Goal: Complete application form: Complete application form

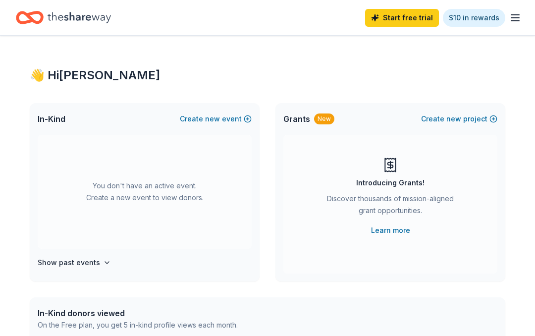
click at [517, 9] on div "Start free trial $10 in rewards" at bounding box center [443, 17] width 156 height 23
click at [513, 18] on line "button" at bounding box center [515, 18] width 8 height 0
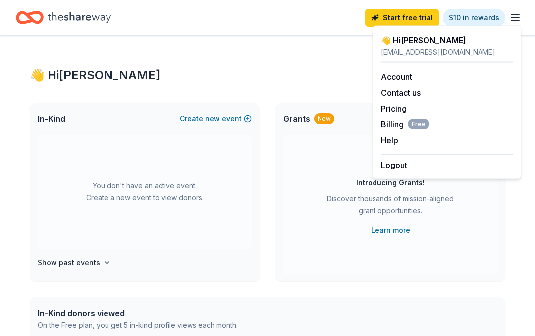
click at [406, 72] on link "Account" at bounding box center [396, 77] width 31 height 10
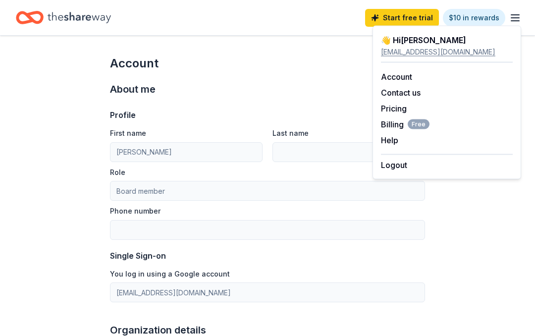
click at [403, 107] on link "Pricing" at bounding box center [394, 109] width 26 height 10
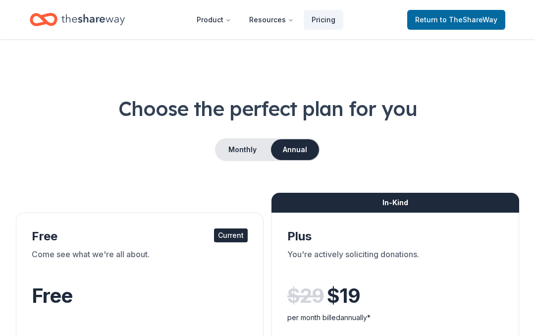
click at [442, 27] on link "Return to TheShareWay" at bounding box center [456, 20] width 98 height 20
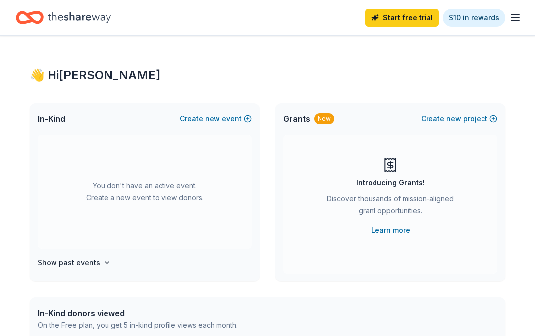
click at [406, 16] on link "Start free trial" at bounding box center [402, 18] width 74 height 18
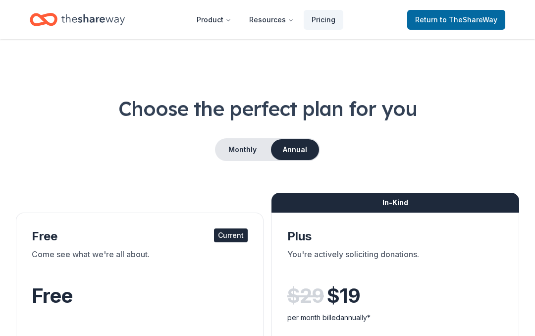
click at [222, 24] on button "Product" at bounding box center [214, 20] width 51 height 20
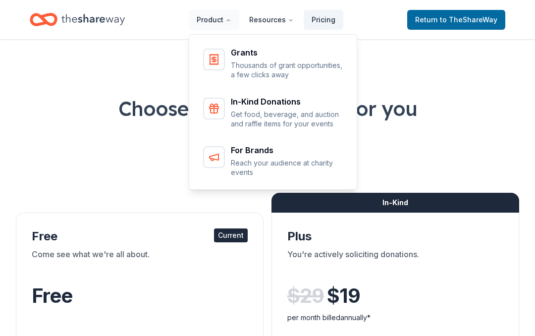
click at [254, 114] on p "Get food, beverage, and auction and raffle items for your events" at bounding box center [287, 119] width 113 height 19
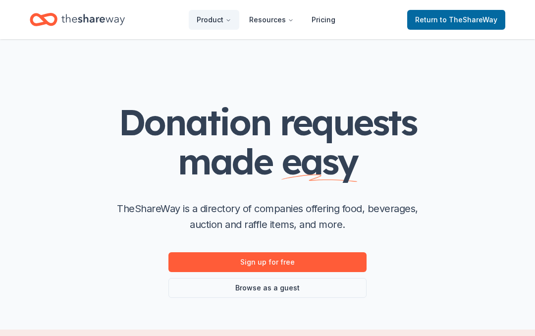
click at [203, 259] on link "Sign up for free" at bounding box center [268, 262] width 198 height 20
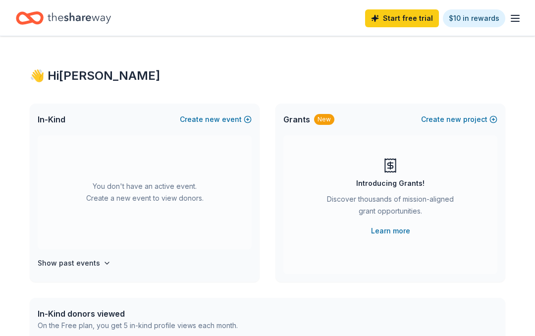
scroll to position [11, 0]
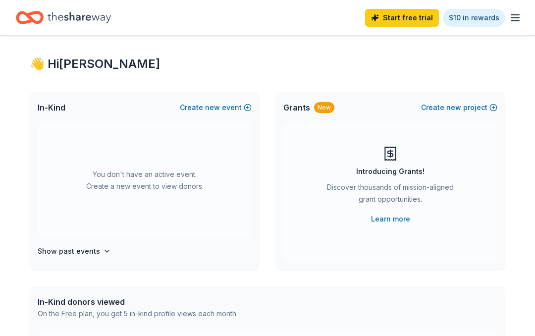
click at [206, 107] on button "Create new event" at bounding box center [216, 108] width 72 height 12
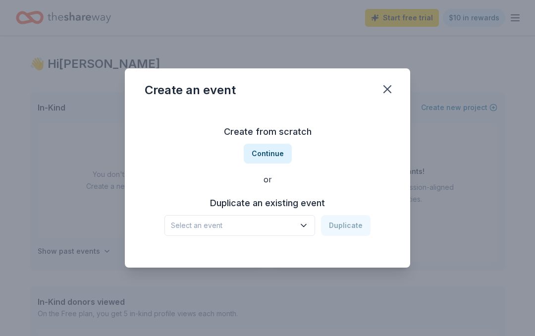
click at [266, 144] on button "Continue" at bounding box center [268, 154] width 48 height 20
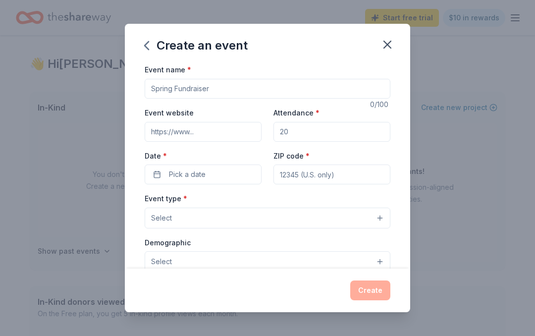
click at [211, 90] on input "Event name *" at bounding box center [268, 89] width 246 height 20
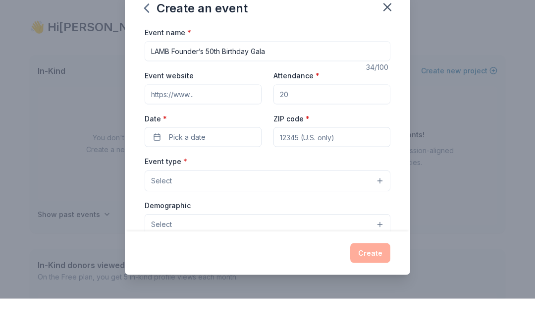
scroll to position [49, 0]
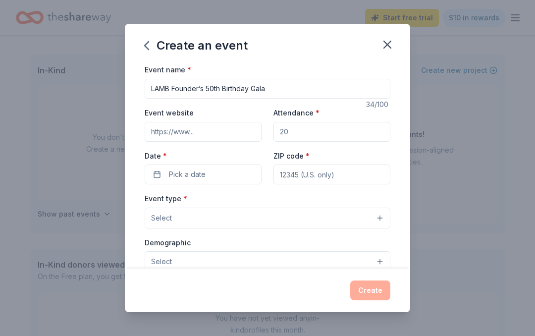
type input "LAMB Founder’s 50th Birthday Gala"
click at [191, 122] on input "Event website" at bounding box center [203, 132] width 117 height 20
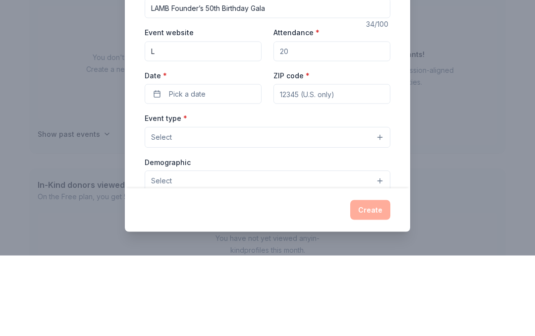
type input "[DOMAIN_NAME]"
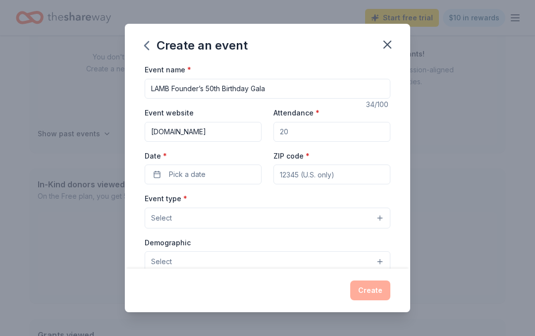
scroll to position [0, 0]
click at [289, 127] on input "Attendance *" at bounding box center [332, 132] width 117 height 20
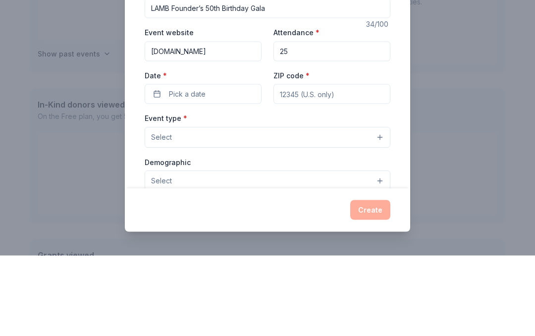
type input "2"
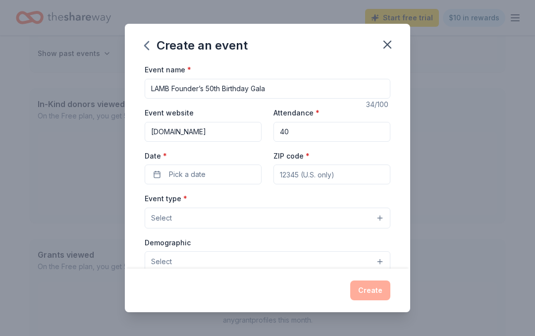
type input "40"
click at [195, 161] on label "Date *" at bounding box center [203, 156] width 117 height 10
click at [195, 165] on button "Pick a date" at bounding box center [203, 175] width 117 height 20
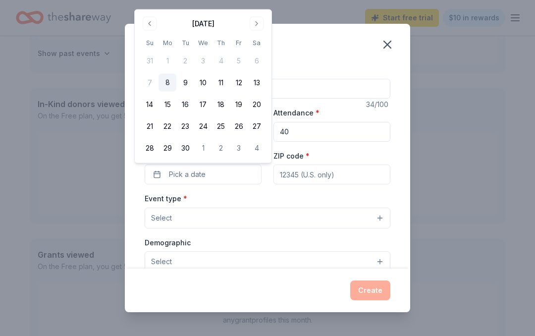
click at [260, 24] on button "Go to next month" at bounding box center [257, 24] width 14 height 14
click at [263, 19] on button "Go to next month" at bounding box center [257, 24] width 14 height 14
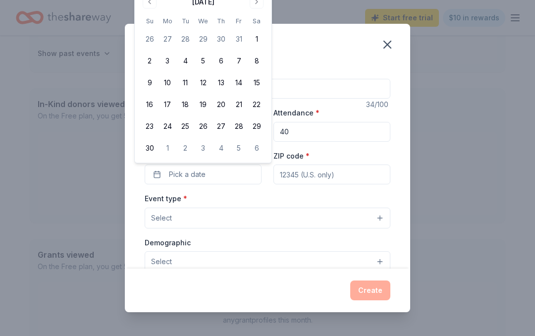
click at [258, 102] on button "22" at bounding box center [257, 105] width 18 height 18
click at [301, 169] on input "ZIP code *" at bounding box center [332, 175] width 117 height 20
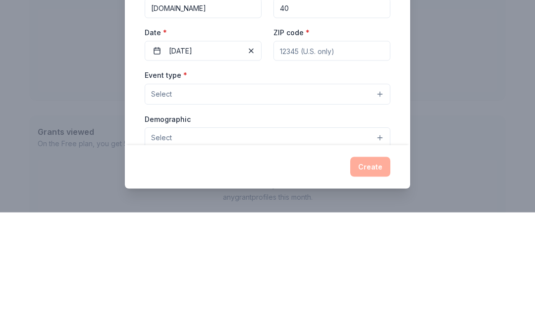
type input "94534"
type input "4160 Suisun Valley Rd"
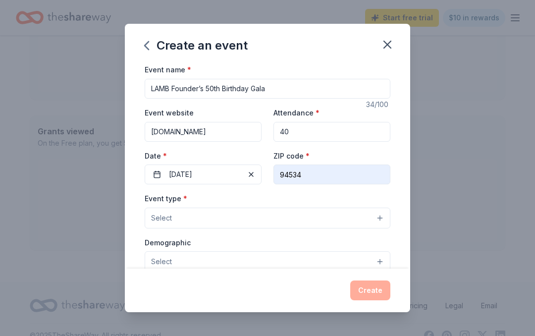
type input "Ste E 2030"
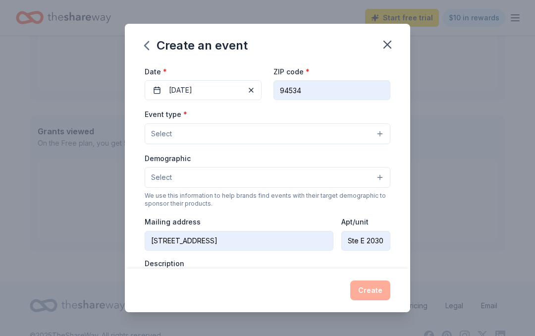
scroll to position [86, 0]
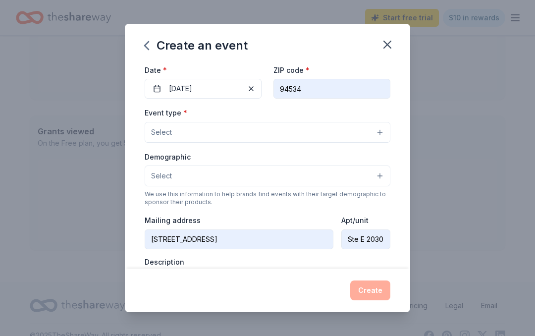
click at [173, 133] on button "Select" at bounding box center [268, 132] width 246 height 21
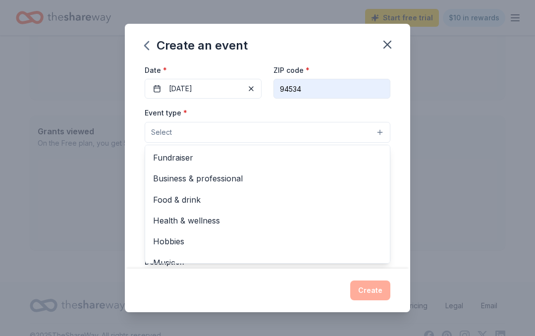
scroll to position [0, 0]
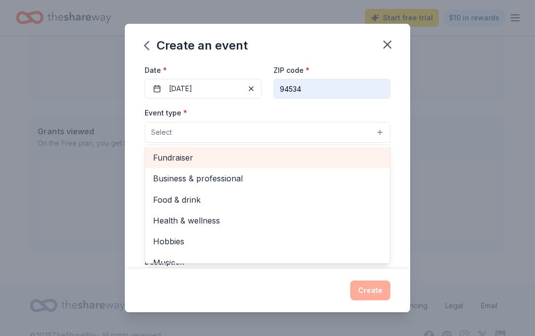
click at [172, 156] on span "Fundraiser" at bounding box center [267, 157] width 229 height 13
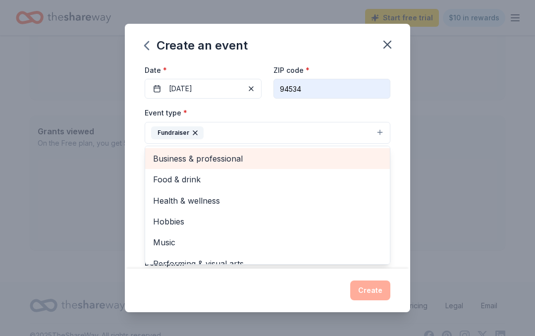
click at [182, 158] on span "Business & professional" at bounding box center [267, 158] width 229 height 13
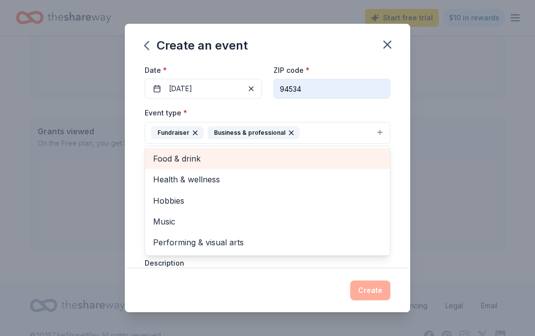
click at [285, 127] on div "Business & professional" at bounding box center [254, 132] width 92 height 13
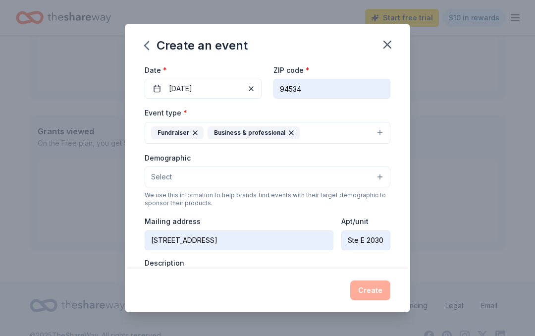
click at [291, 128] on div "Business & professional" at bounding box center [254, 132] width 92 height 13
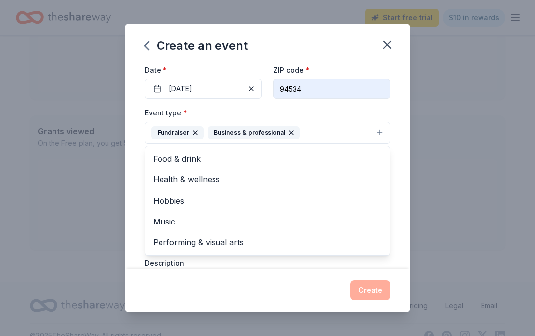
click at [287, 130] on icon "button" at bounding box center [291, 133] width 8 height 8
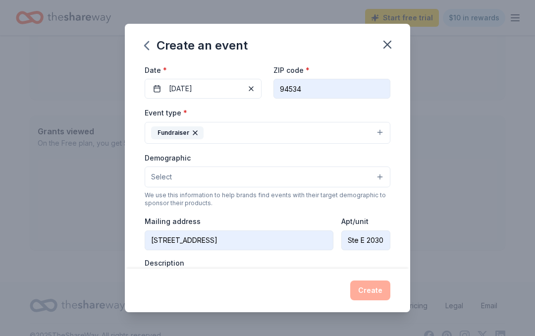
click at [262, 125] on button "Fundraiser" at bounding box center [268, 133] width 246 height 22
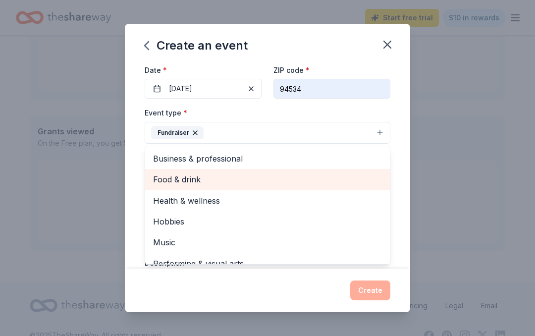
click at [171, 177] on span "Food & drink" at bounding box center [267, 179] width 229 height 13
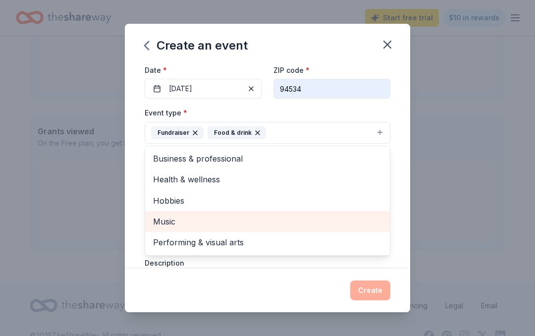
click at [166, 224] on span "Music" at bounding box center [267, 221] width 229 height 13
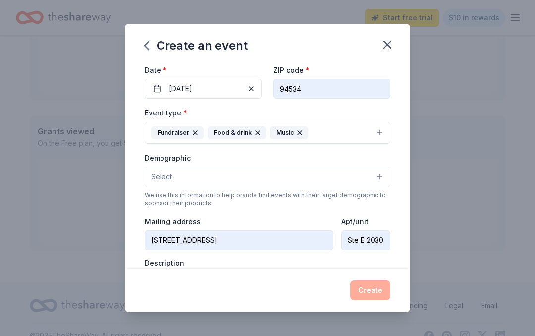
click at [192, 180] on button "Select" at bounding box center [268, 177] width 246 height 21
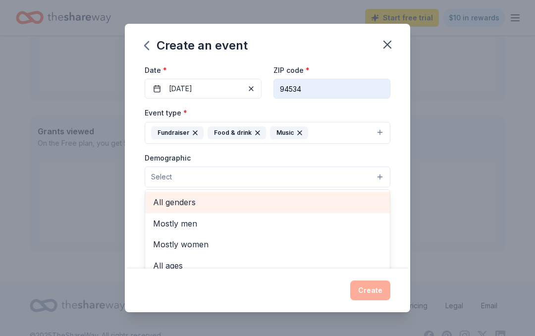
click at [170, 204] on span "All genders" at bounding box center [267, 202] width 229 height 13
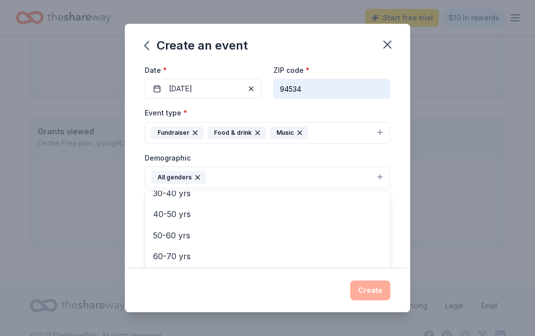
scroll to position [136, 0]
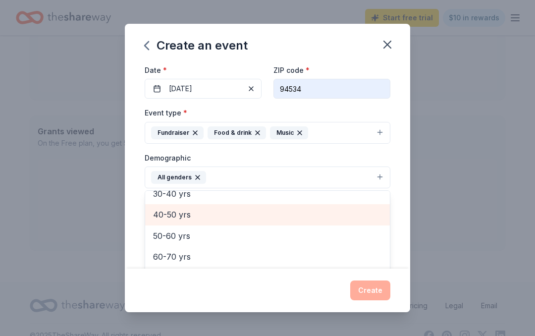
click at [163, 216] on span "40-50 yrs" at bounding box center [267, 214] width 229 height 13
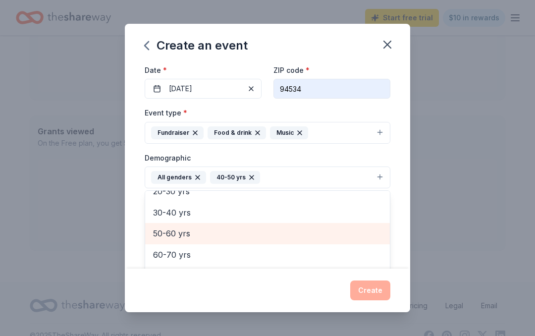
scroll to position [115, 0]
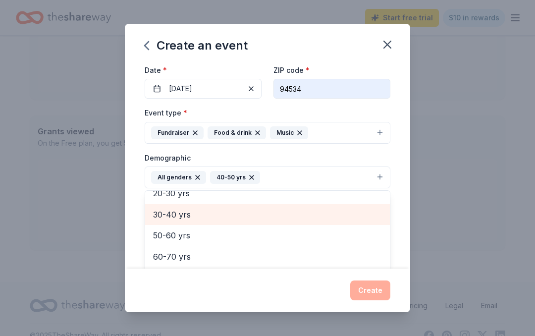
click at [167, 216] on span "30-40 yrs" at bounding box center [267, 214] width 229 height 13
click at [166, 222] on div "20-30 yrs" at bounding box center [267, 214] width 245 height 21
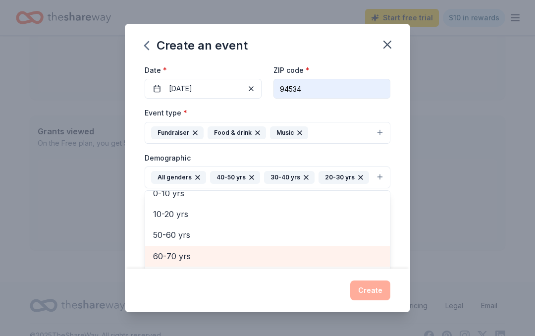
click at [167, 256] on span "60-70 yrs" at bounding box center [267, 256] width 229 height 13
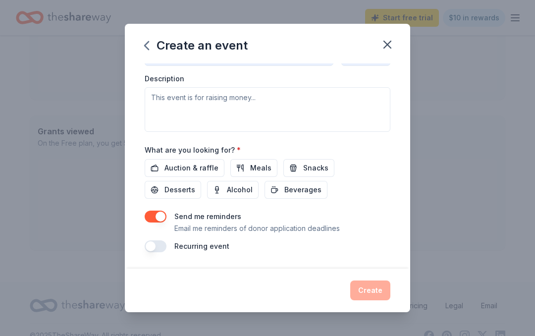
scroll to position [289, 0]
click at [173, 167] on span "Auction & raffle" at bounding box center [192, 168] width 54 height 12
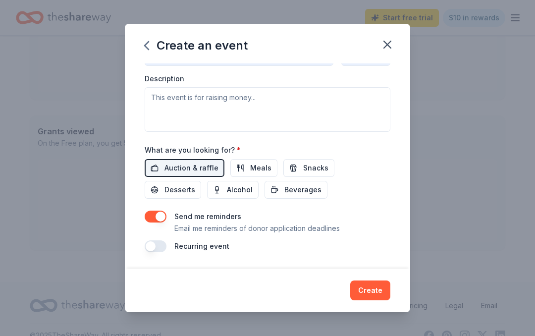
click at [227, 189] on span "Alcohol" at bounding box center [240, 190] width 26 height 12
click at [284, 187] on span "Beverages" at bounding box center [302, 190] width 37 height 12
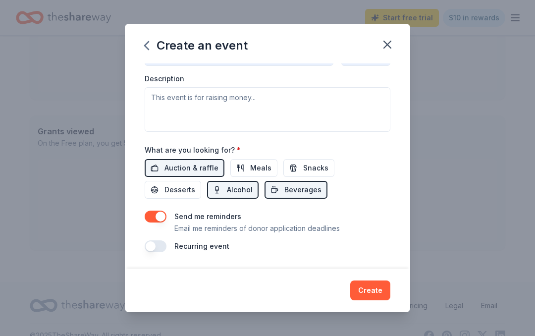
click at [302, 176] on button "Snacks" at bounding box center [308, 168] width 51 height 18
click at [201, 181] on button "Desserts" at bounding box center [173, 190] width 57 height 18
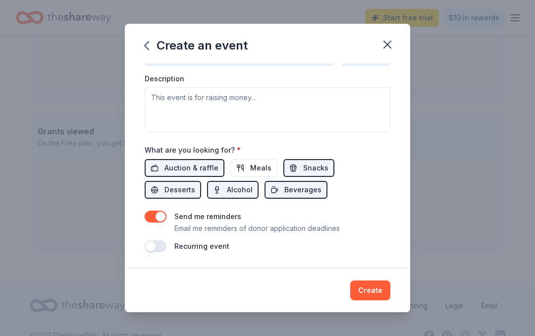
click at [250, 168] on span "Meals" at bounding box center [260, 168] width 21 height 12
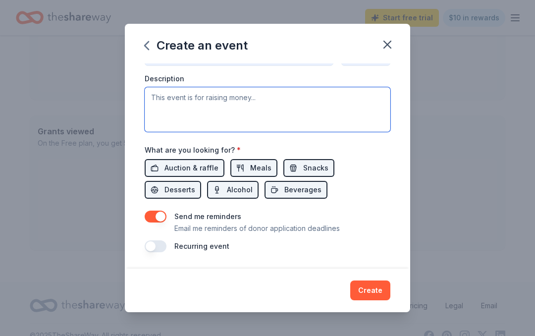
click at [168, 105] on textarea at bounding box center [268, 109] width 246 height 45
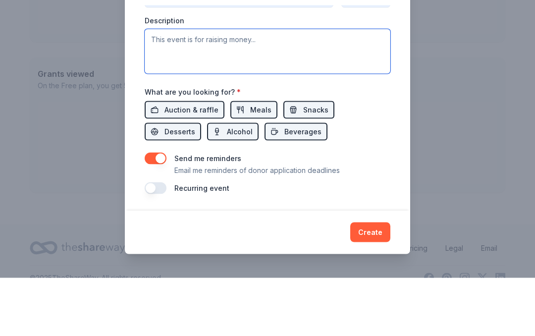
paste textarea "Join us for a spectacular evening as we celebrate the 50th birthday of Tamisha …"
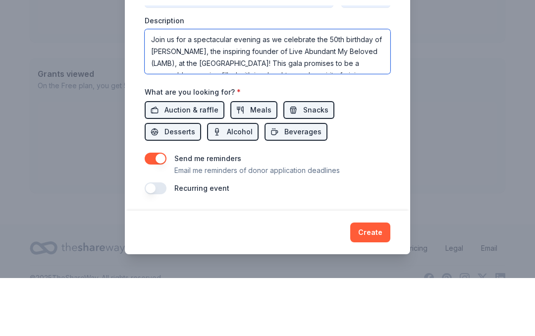
scroll to position [0, 0]
click at [247, 87] on textarea "Join us for a spectacular evening as we celebrate the 50th birthday of Tamisha …" at bounding box center [268, 109] width 246 height 45
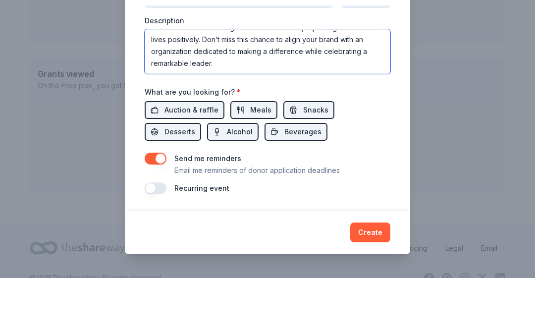
scroll to position [107, 0]
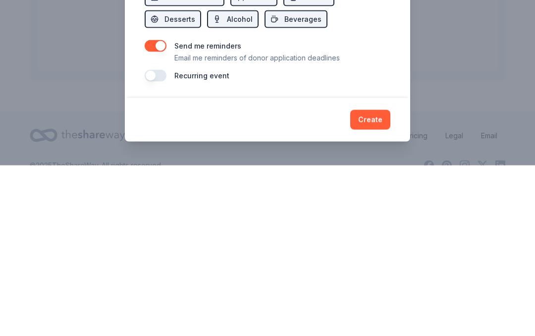
type textarea "Join us for a spectacular evening as we celebrate the 50th birthday of Tamisha …"
click at [362, 281] on button "Create" at bounding box center [370, 291] width 40 height 20
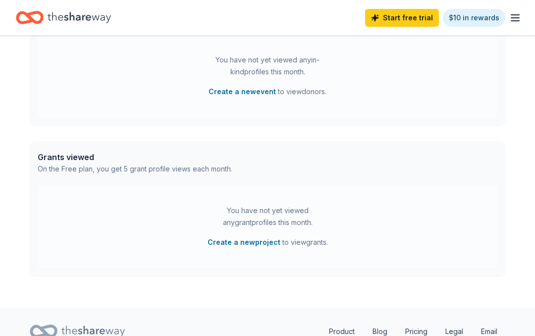
scroll to position [287, 0]
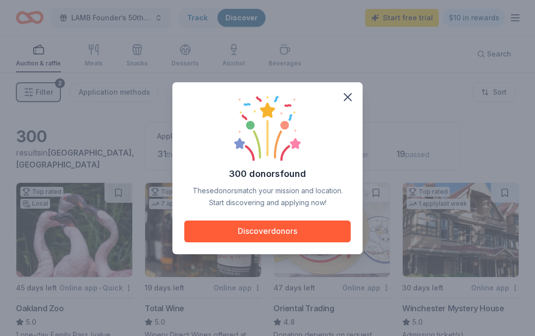
click at [222, 228] on button "Discover donors" at bounding box center [267, 232] width 167 height 22
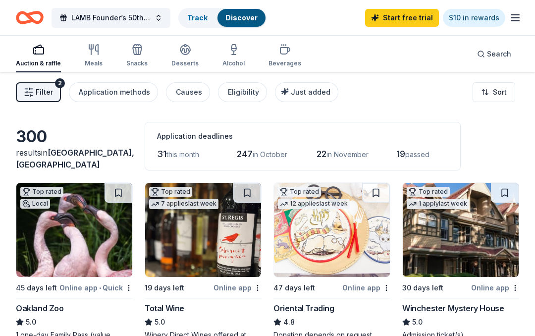
click at [235, 98] on button "Eligibility" at bounding box center [242, 92] width 49 height 20
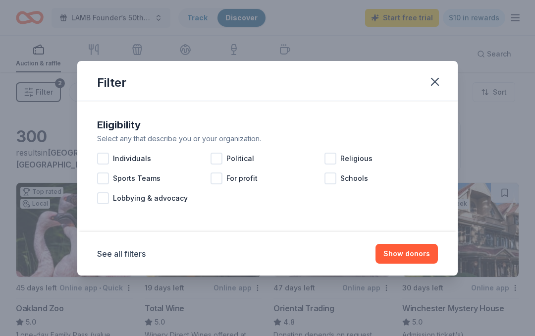
click at [104, 158] on div at bounding box center [103, 159] width 12 height 12
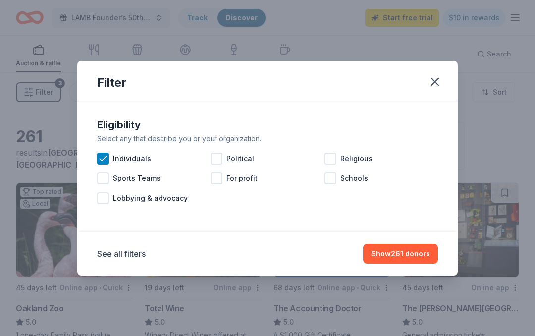
click at [391, 259] on button "Show 261 donors" at bounding box center [400, 254] width 75 height 20
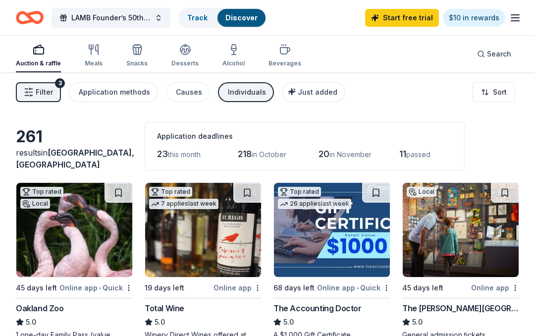
click at [181, 90] on div "Causes" at bounding box center [189, 92] width 26 height 12
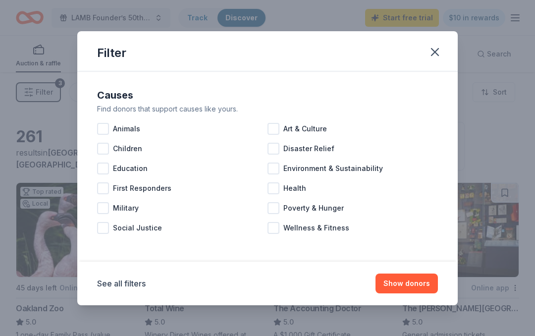
click at [102, 150] on div at bounding box center [103, 149] width 12 height 12
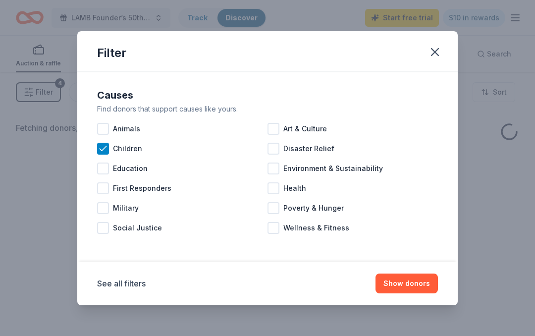
click at [102, 169] on div at bounding box center [103, 169] width 12 height 12
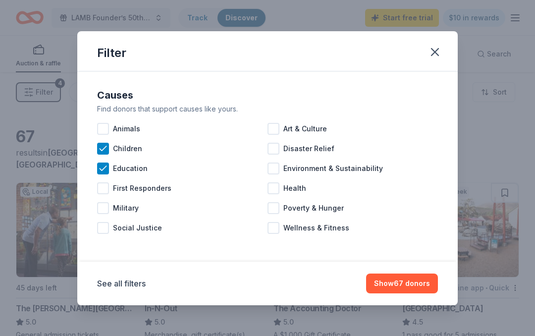
click at [274, 208] on div at bounding box center [274, 208] width 12 height 12
click at [274, 187] on div at bounding box center [274, 188] width 12 height 12
click at [394, 285] on button "Show 75 donors" at bounding box center [402, 284] width 71 height 20
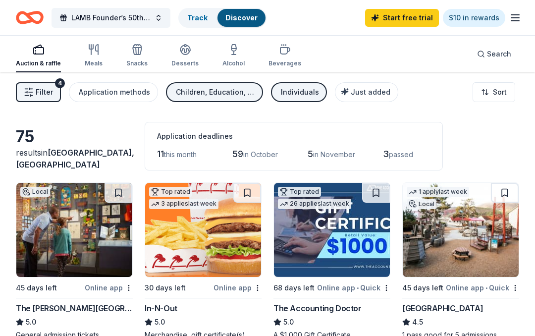
click at [109, 85] on button "Application methods" at bounding box center [113, 92] width 89 height 20
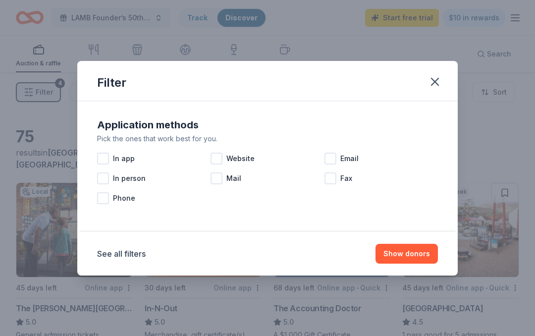
click at [105, 154] on div at bounding box center [103, 159] width 12 height 12
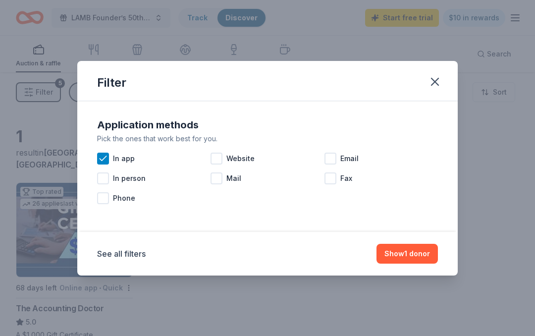
click at [221, 150] on div "Website" at bounding box center [267, 159] width 113 height 20
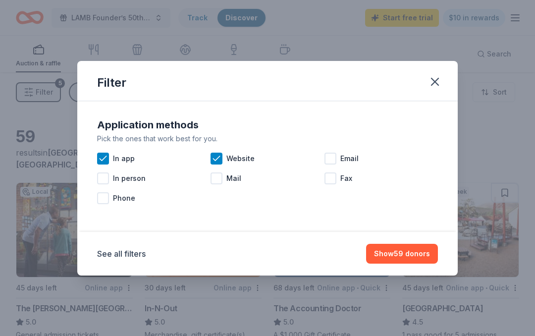
click at [331, 157] on div at bounding box center [331, 159] width 12 height 12
click at [216, 176] on div at bounding box center [217, 178] width 12 height 12
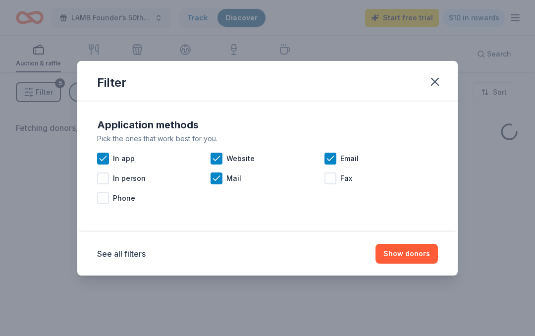
click at [102, 202] on div at bounding box center [103, 198] width 12 height 12
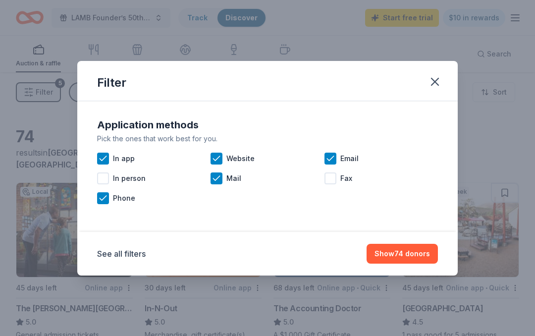
click at [394, 251] on button "Show 74 donors" at bounding box center [402, 254] width 71 height 20
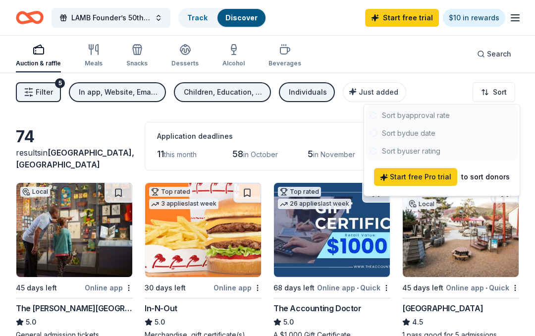
click at [400, 130] on div at bounding box center [442, 134] width 152 height 54
click at [399, 127] on div at bounding box center [442, 134] width 152 height 54
click at [400, 134] on div at bounding box center [442, 134] width 152 height 54
click at [327, 127] on html "4160 Suisun Valley Rd Fairfield, CA, USA LAMB Founder’s 50th Birthday Gala Trac…" at bounding box center [267, 168] width 535 height 336
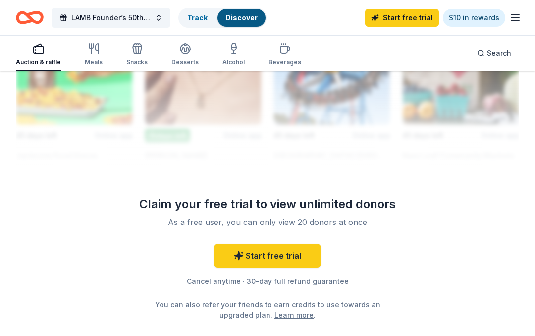
scroll to position [1118, 0]
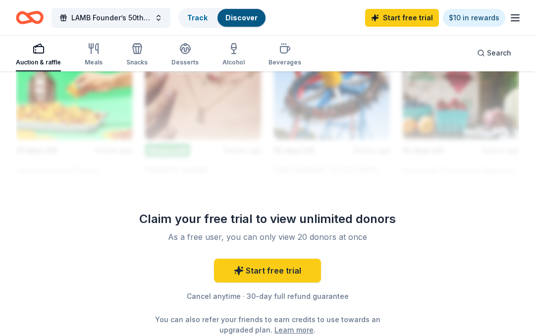
click at [260, 276] on link "Start free trial" at bounding box center [267, 271] width 107 height 24
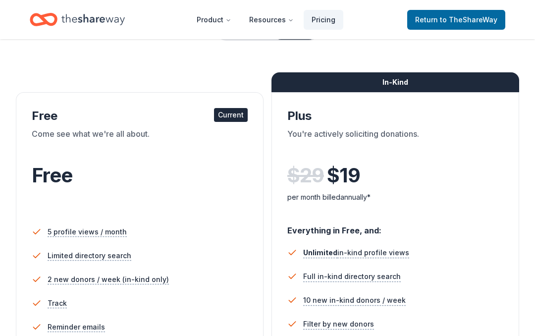
scroll to position [120, 0]
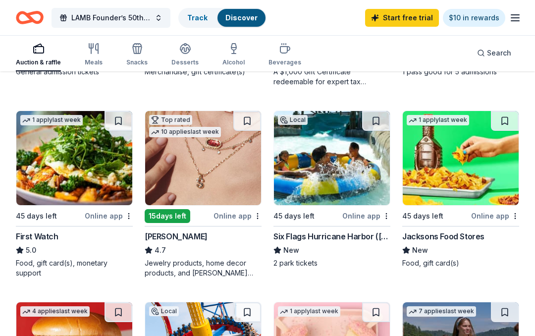
scroll to position [262, 0]
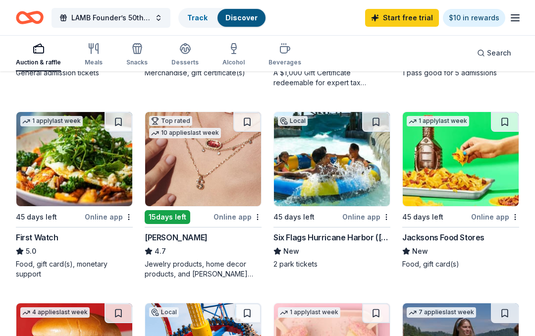
click at [181, 173] on img at bounding box center [203, 160] width 116 height 94
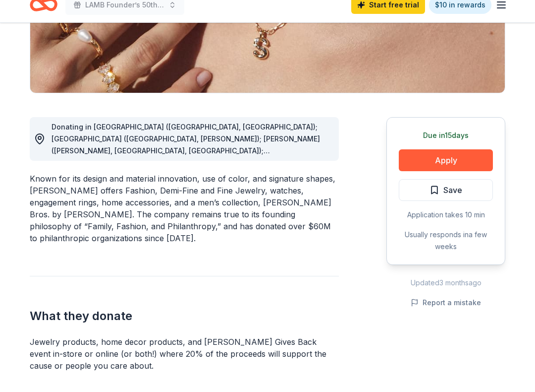
scroll to position [195, 0]
click at [431, 162] on button "Apply" at bounding box center [446, 173] width 94 height 22
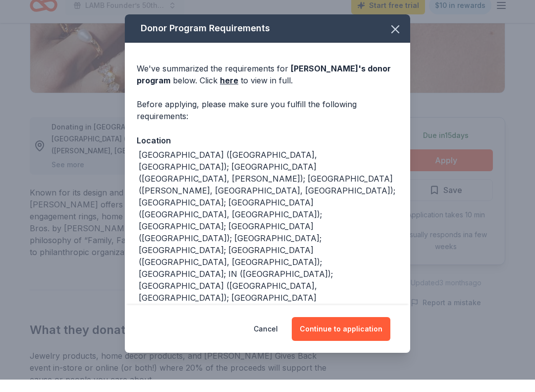
scroll to position [0, 0]
click at [226, 87] on link "here" at bounding box center [229, 93] width 18 height 12
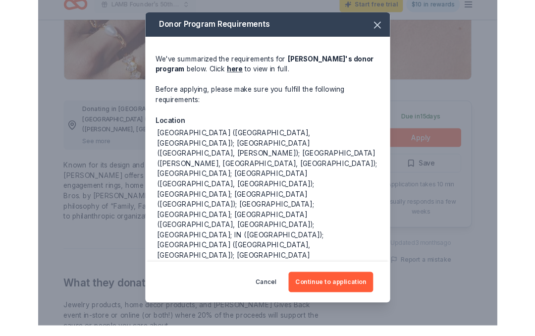
scroll to position [251, 0]
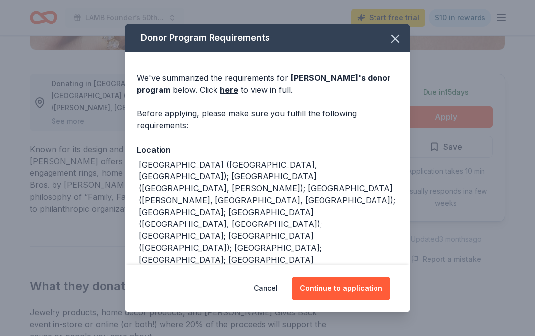
click at [338, 286] on button "Continue to application" at bounding box center [341, 289] width 99 height 24
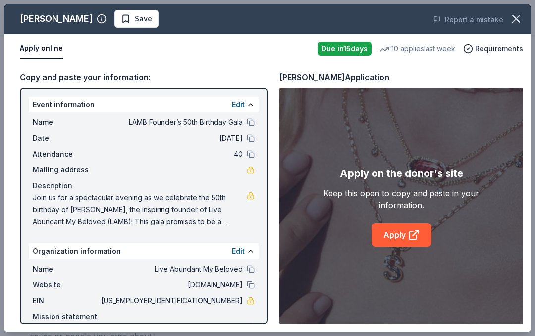
click at [405, 229] on link "Apply" at bounding box center [402, 235] width 60 height 24
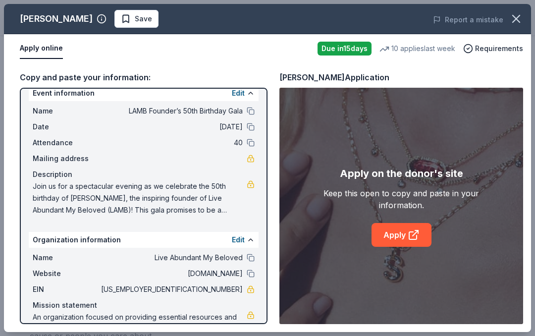
scroll to position [12, 0]
click at [239, 237] on button "Edit" at bounding box center [238, 239] width 13 height 12
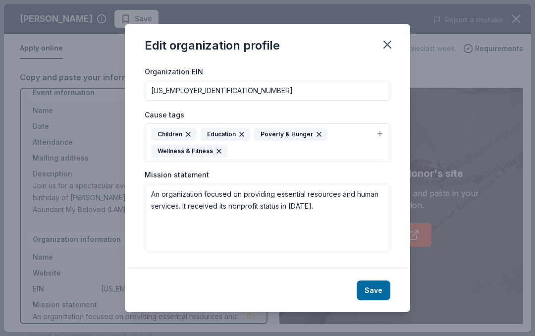
scroll to position [145, 0]
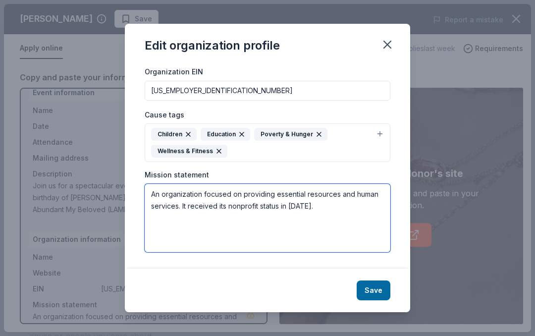
click at [328, 205] on textarea "An organization focused on providing essential resources and human services. It…" at bounding box center [268, 218] width 246 height 68
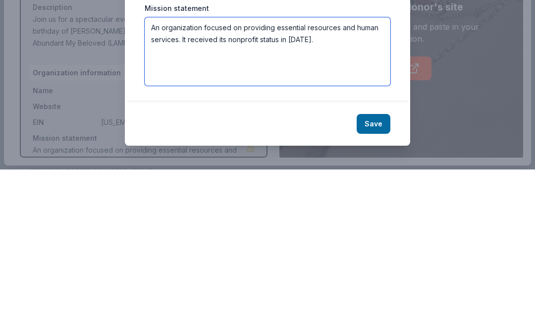
scroll to position [417, 0]
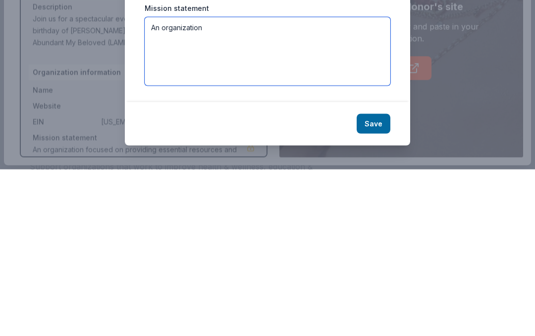
type textarea "An"
paste textarea "Our mission is dedicated to Human Services providing essential resources for a …"
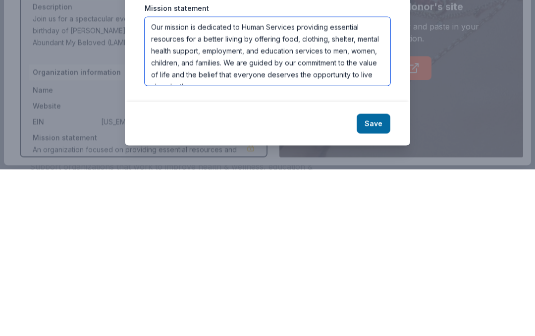
scroll to position [7, 0]
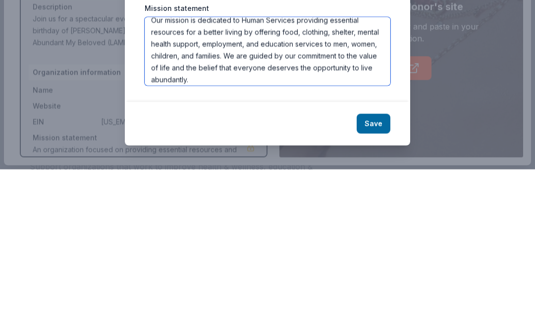
click at [290, 184] on textarea "Our mission is dedicated to Human Services providing essential resources for a …" at bounding box center [268, 218] width 246 height 68
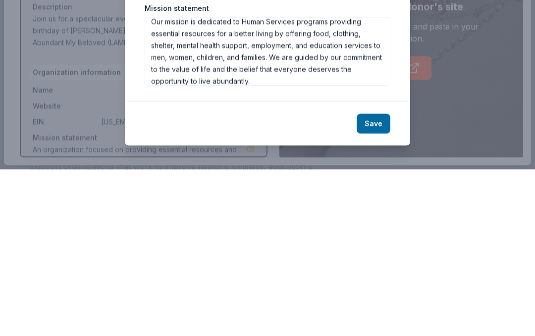
scroll to position [584, 0]
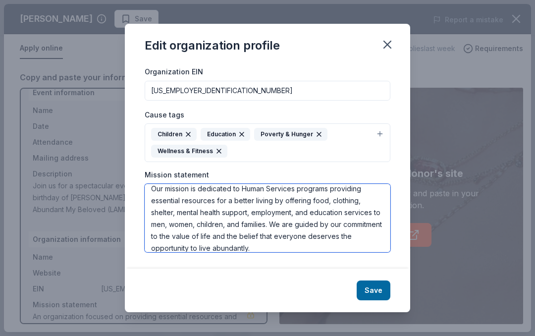
type textarea "Our mission is dedicated to Human Services programs providing essential resourc…"
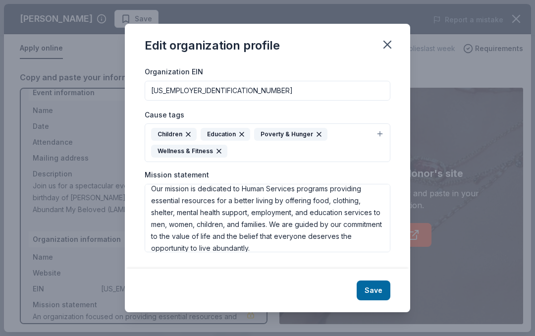
click at [375, 286] on button "Save" at bounding box center [374, 291] width 34 height 20
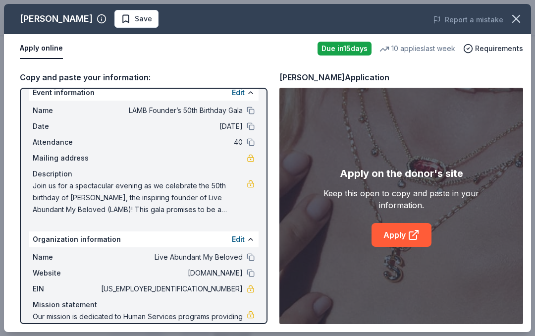
click at [392, 229] on link "Apply" at bounding box center [402, 235] width 60 height 24
